Goal: Information Seeking & Learning: Compare options

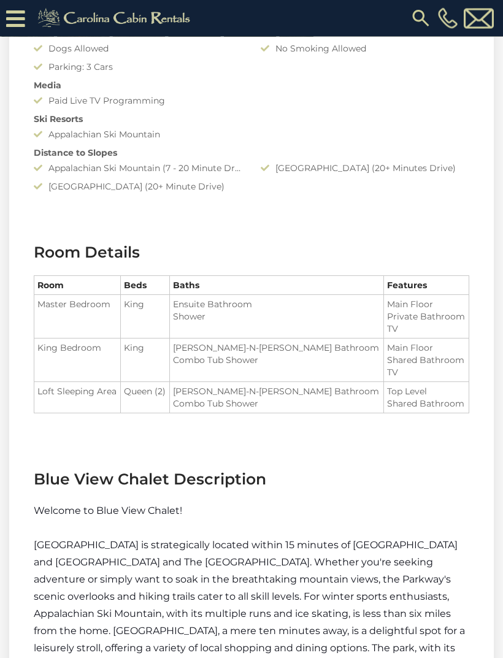
scroll to position [910, 0]
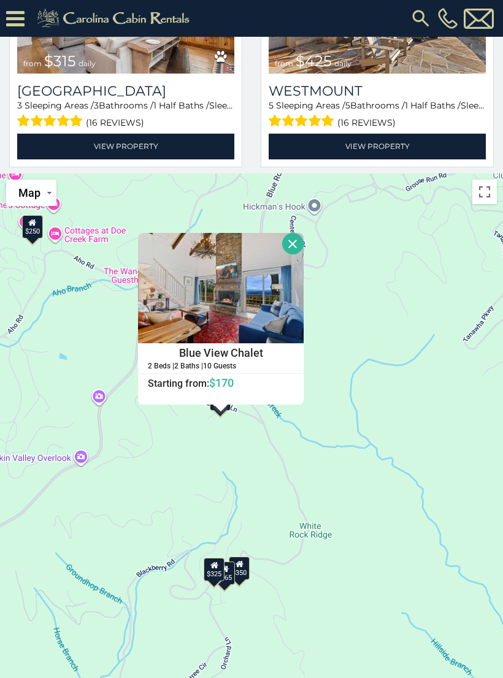
scroll to position [30116, 0]
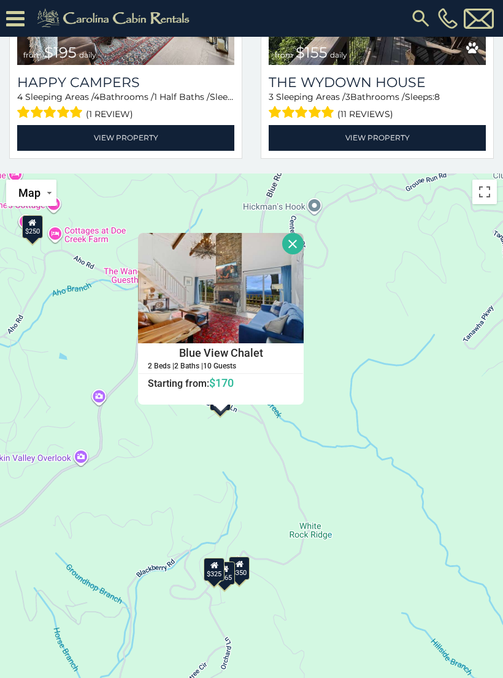
click at [446, 355] on div "$349 $480 $315 $425 $565 $355 $635 $675 $930 $400 $451 $330 $400 $485 $460 $395…" at bounding box center [251, 458] width 503 height 569
click at [303, 249] on button "Close" at bounding box center [292, 243] width 21 height 21
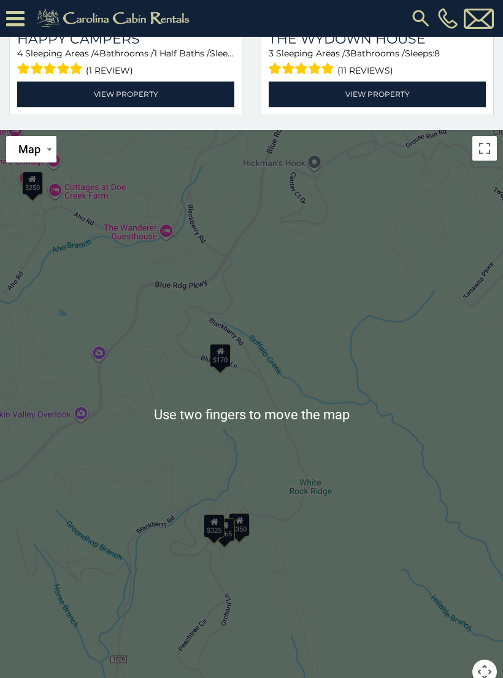
scroll to position [599, 0]
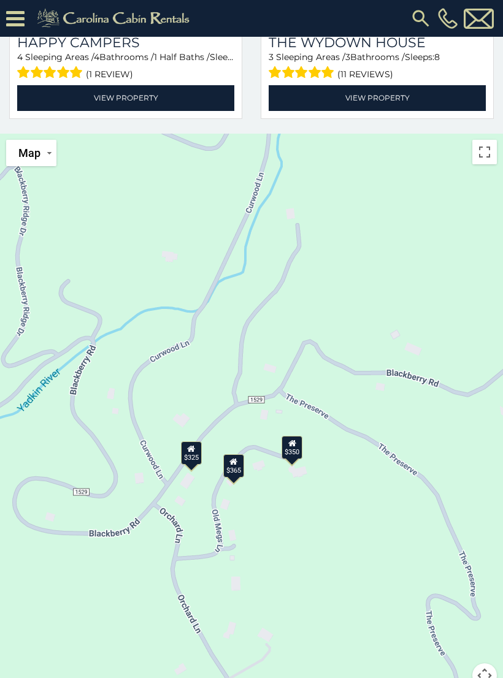
click at [299, 454] on div "$350" at bounding box center [291, 447] width 21 height 23
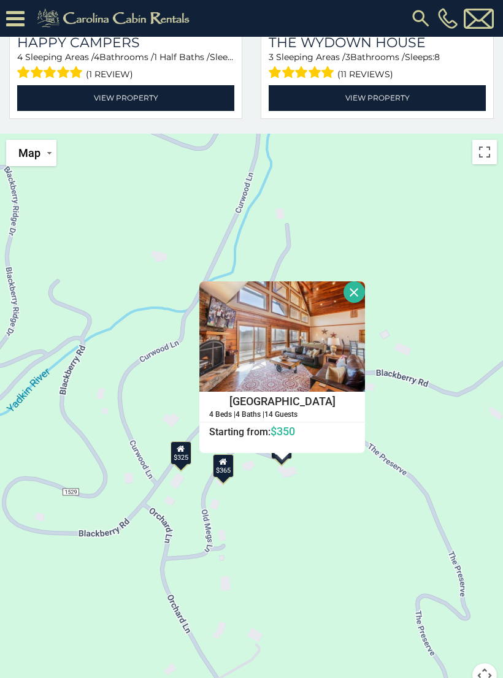
click at [365, 296] on button "Close" at bounding box center [353, 291] width 21 height 21
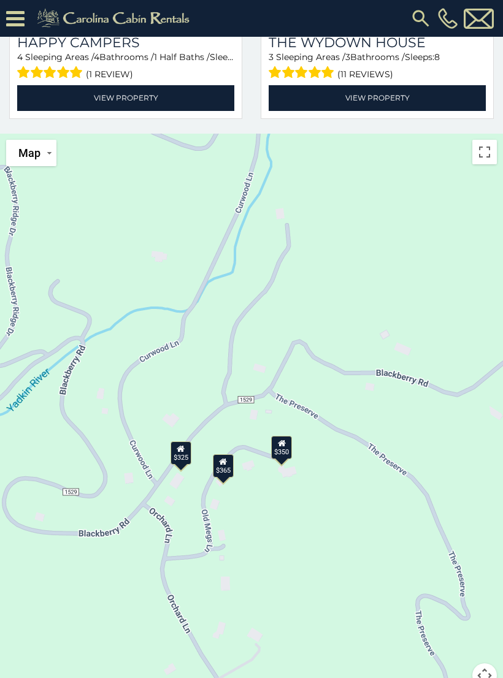
click at [229, 470] on div "$365" at bounding box center [223, 465] width 21 height 23
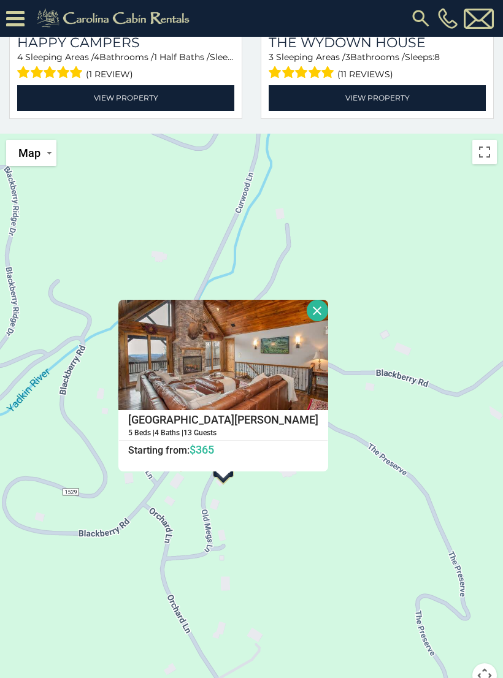
click at [328, 313] on button "Close" at bounding box center [317, 310] width 21 height 21
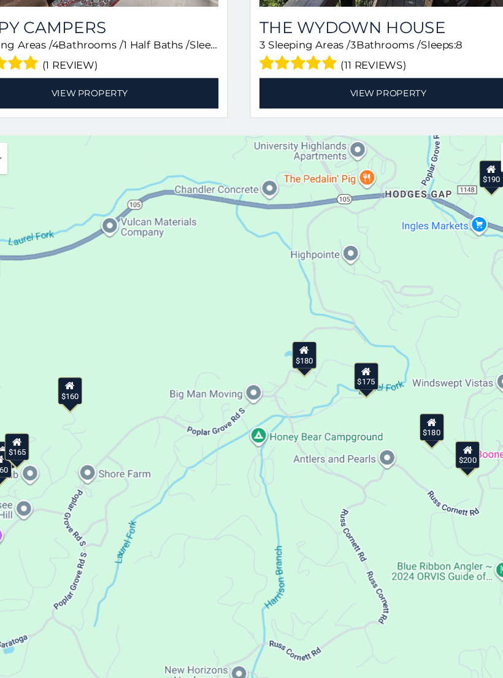
scroll to position [553, 0]
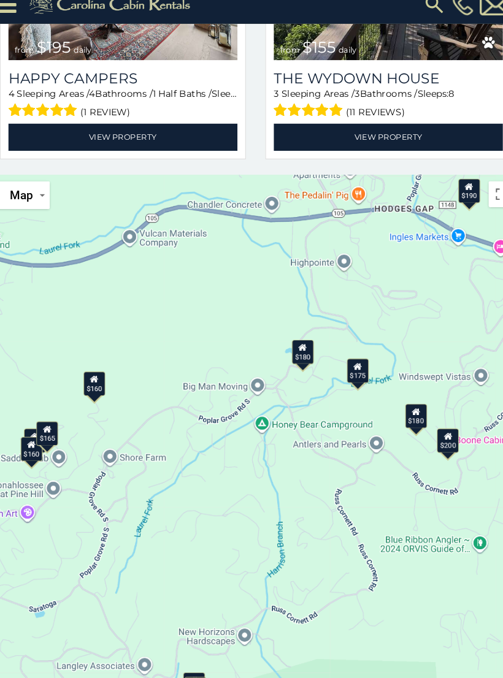
click at [387, 362] on div "$349 $480 $315 $425 $565 $355 $635 $675 $930 $400 $451 $330 $400 $485 $460 $395…" at bounding box center [251, 464] width 503 height 569
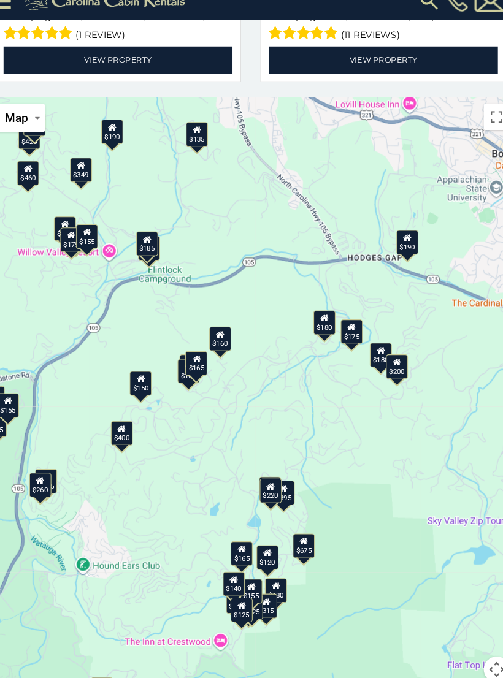
scroll to position [624, 0]
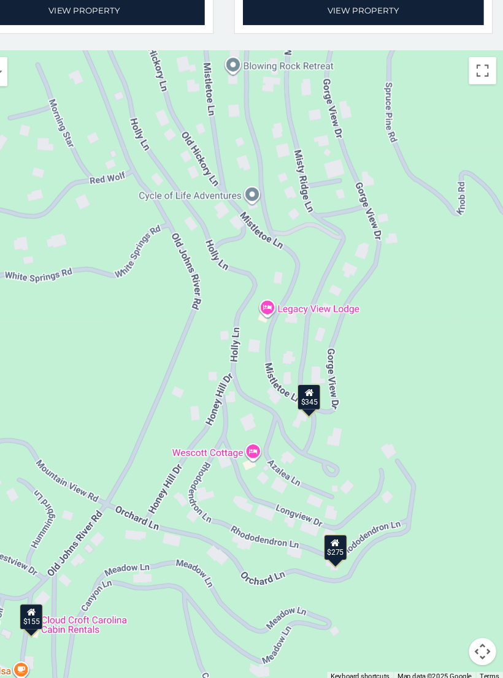
click at [318, 410] on div "$345" at bounding box center [328, 421] width 21 height 23
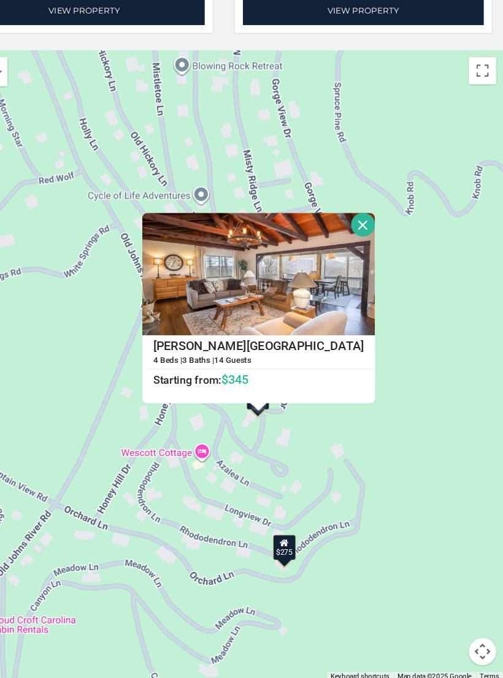
click at [339, 403] on div "$349 $480 $315 $425 $565 $355 $635 $675 $930 $400 $451 $330 $400 $485 $460 $395…" at bounding box center [251, 393] width 503 height 569
click at [387, 256] on button "Close" at bounding box center [376, 266] width 21 height 21
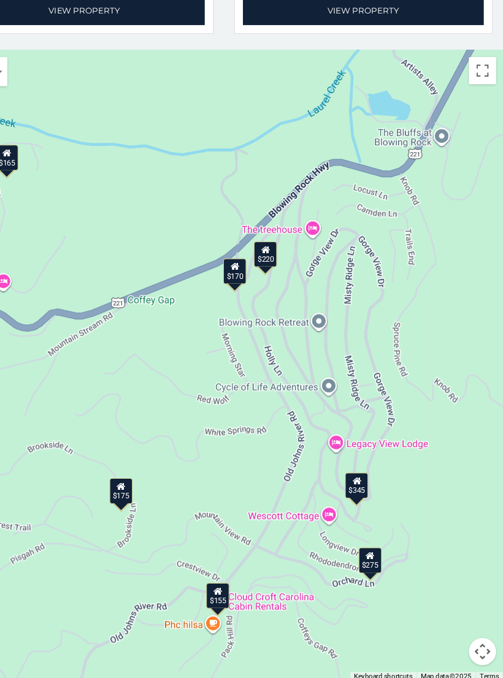
click at [373, 557] on div "$275" at bounding box center [383, 568] width 21 height 23
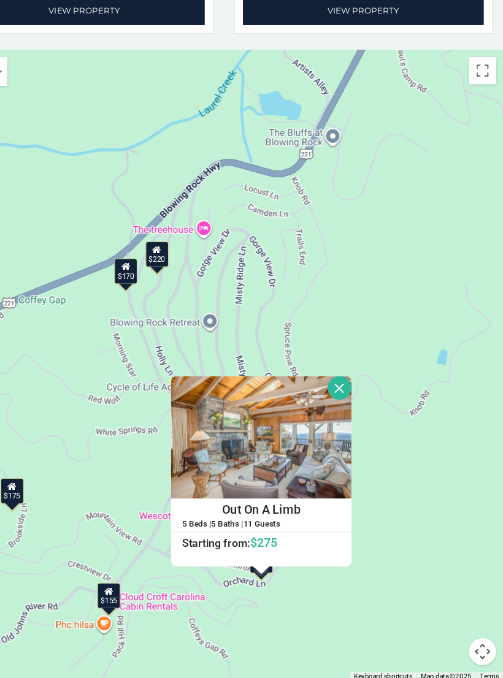
click at [367, 403] on button "Close" at bounding box center [355, 413] width 21 height 21
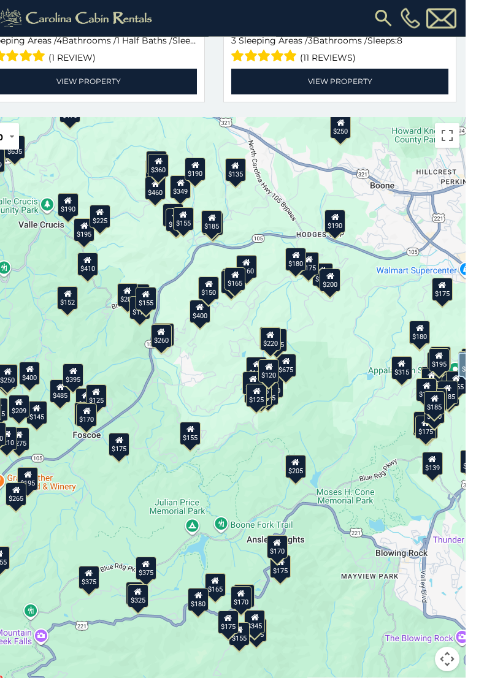
scroll to position [616, 0]
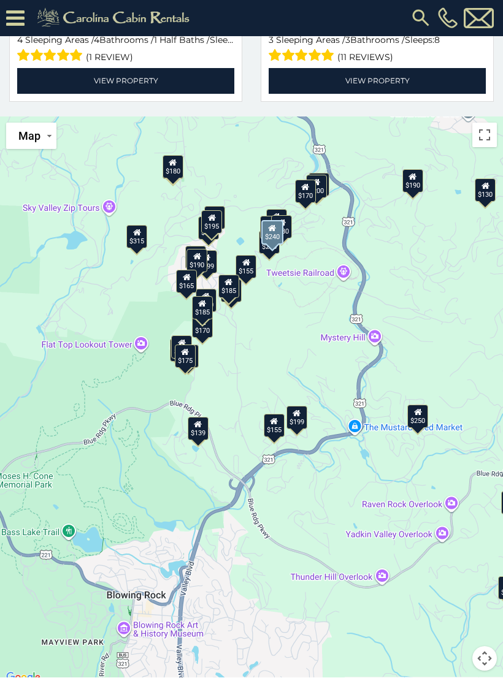
click at [416, 421] on div "$250" at bounding box center [417, 416] width 21 height 23
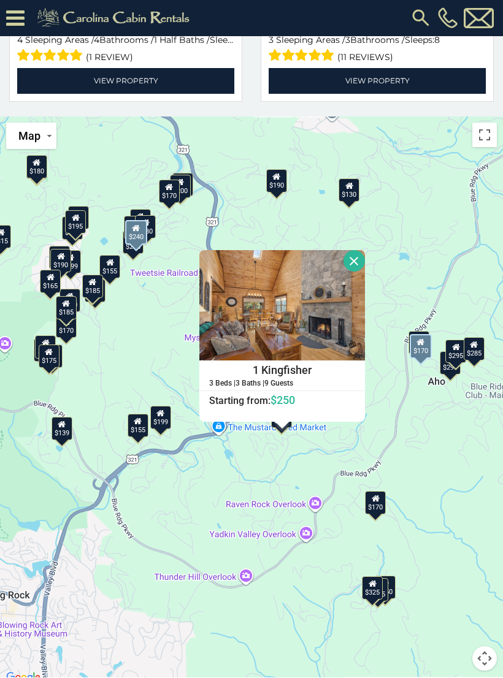
click at [365, 262] on button "Close" at bounding box center [353, 261] width 21 height 21
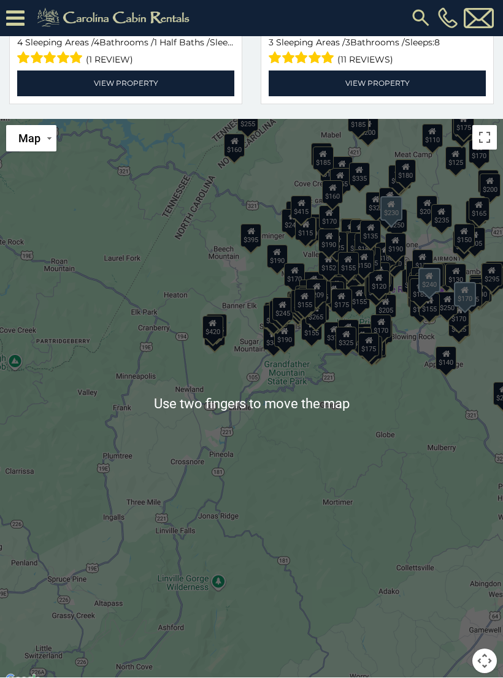
scroll to position [620, 0]
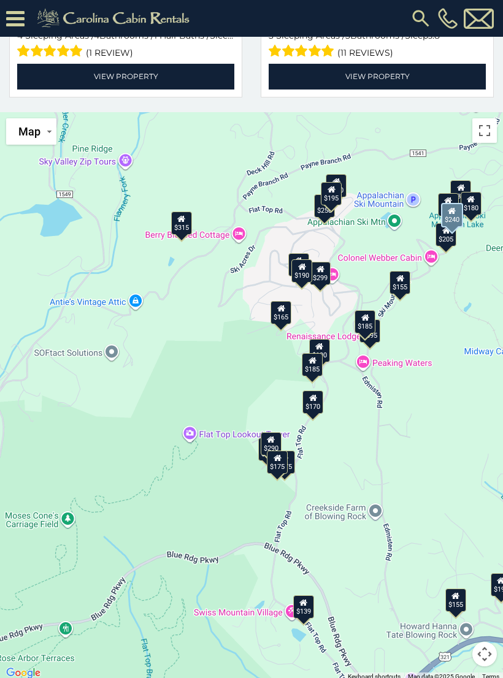
click at [182, 229] on div "$315" at bounding box center [181, 223] width 21 height 23
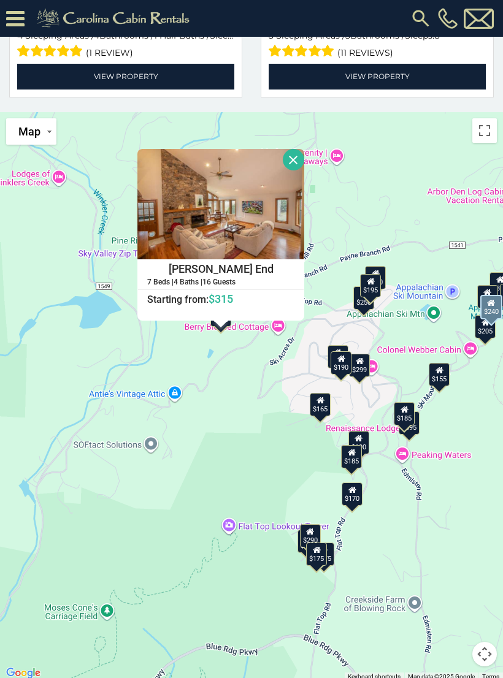
click at [304, 158] on button "Close" at bounding box center [293, 159] width 21 height 21
